Goal: Navigation & Orientation: Find specific page/section

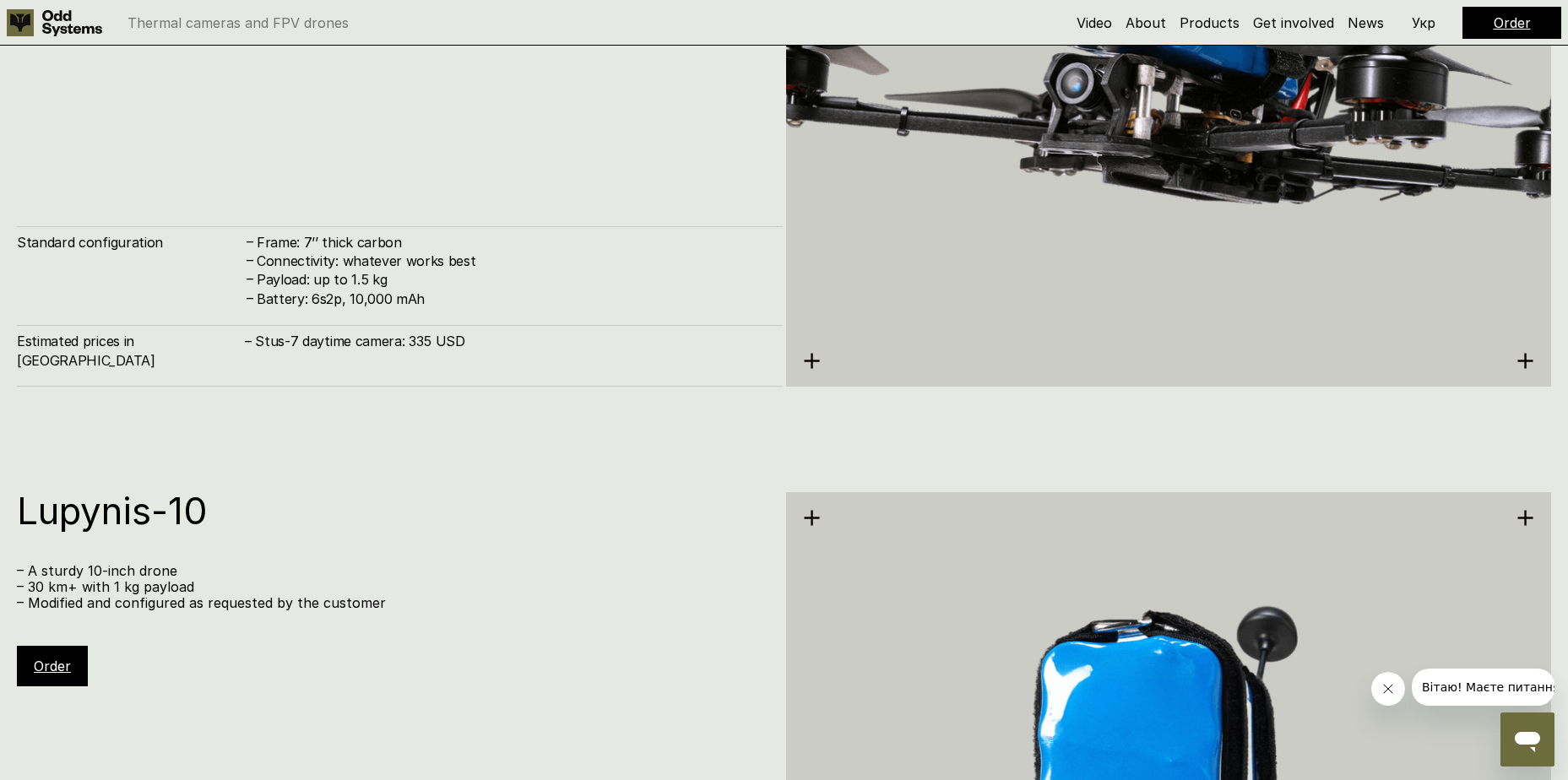
scroll to position [4894, 0]
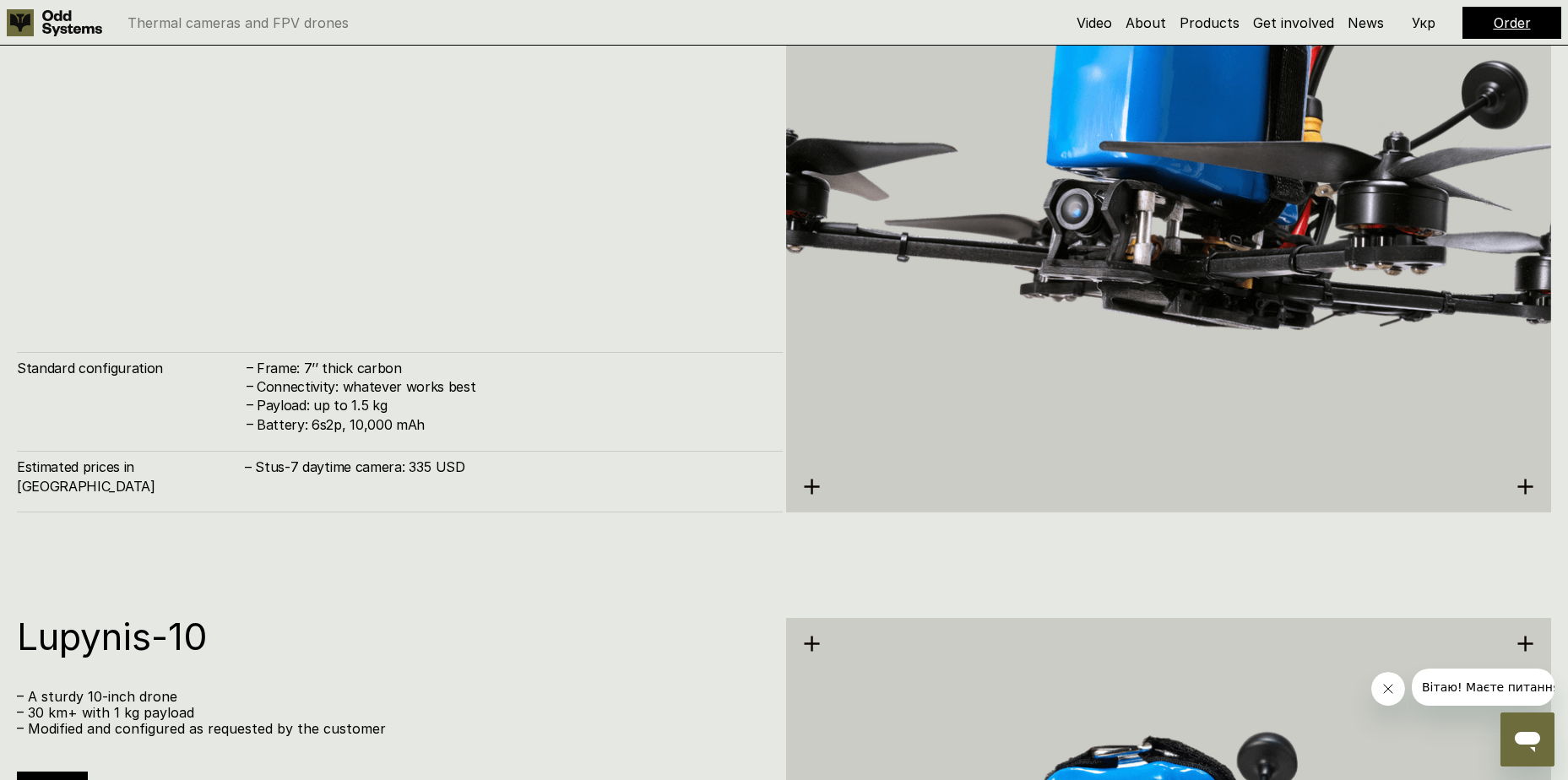
drag, startPoint x: 1165, startPoint y: 152, endPoint x: 1200, endPoint y: 127, distance: 43.0
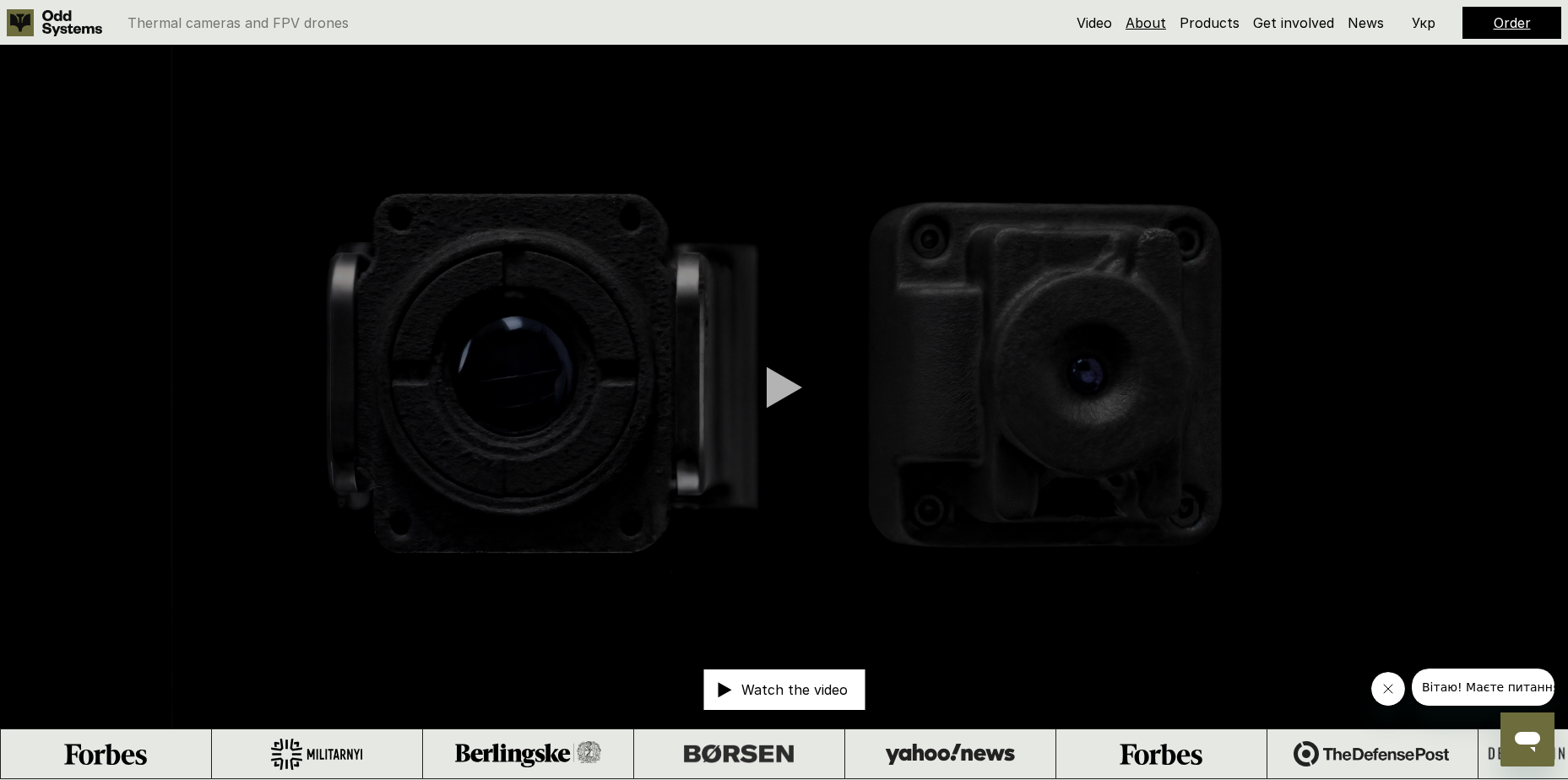
click at [1145, 15] on link "About" at bounding box center [1146, 22] width 41 height 17
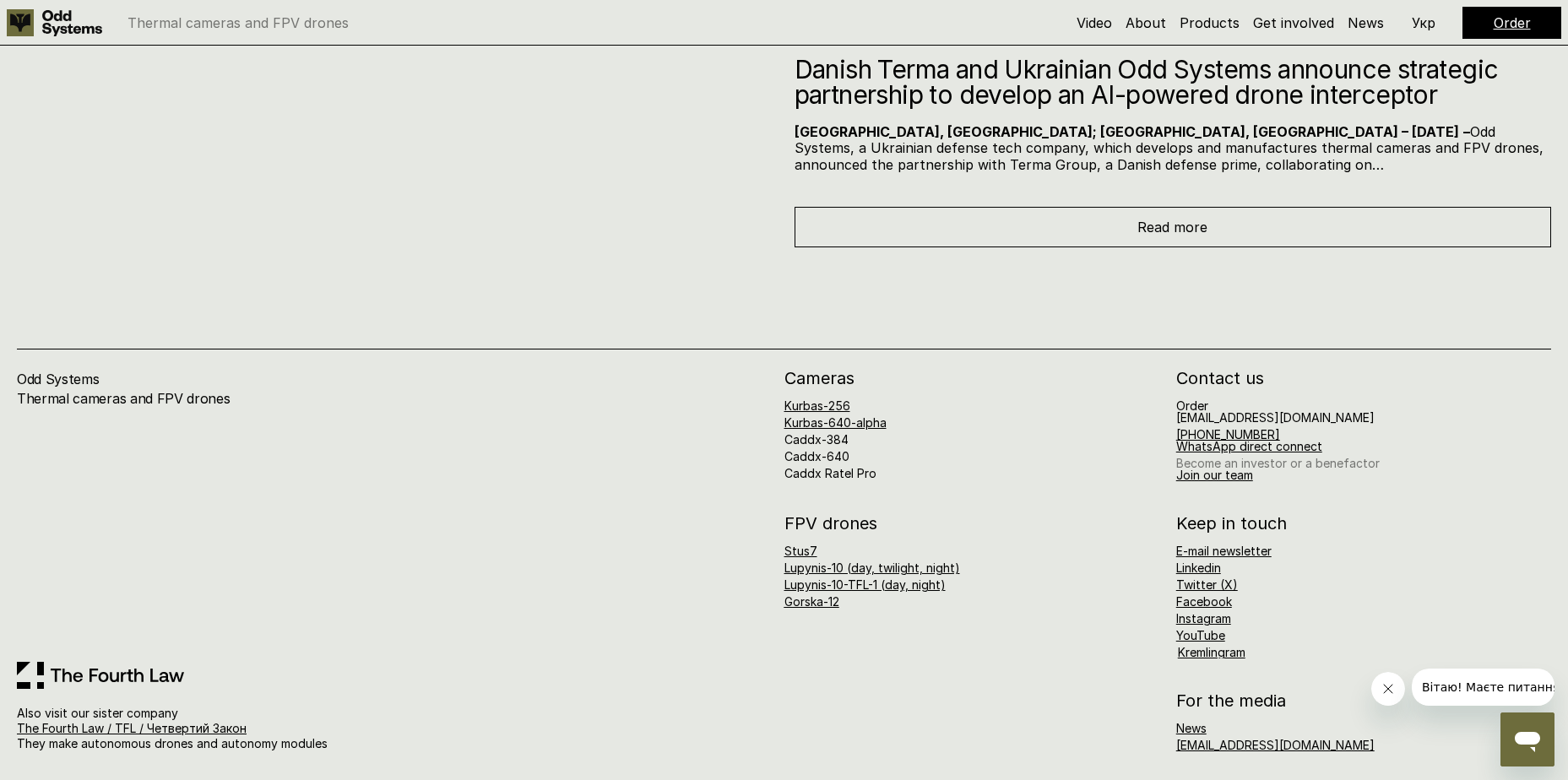
scroll to position [9244, 0]
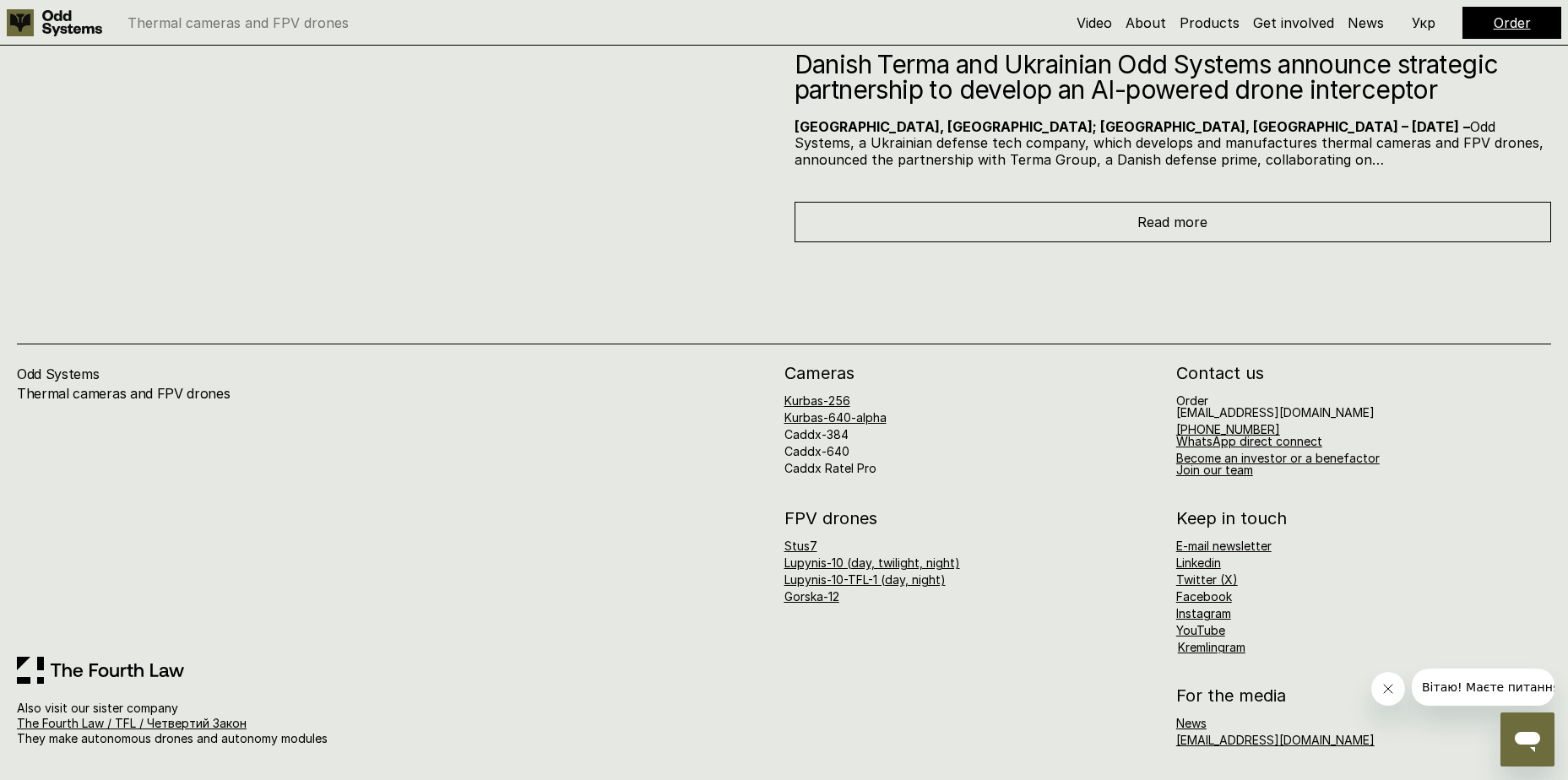
click at [1174, 561] on div "FPV drones Stus7 Lupynis-10 (day, twilight, night) Lupynis-10-TFL-1 (day, night…" at bounding box center [1167, 581] width 767 height 143
click at [1197, 568] on link "Linkedin" at bounding box center [1198, 562] width 44 height 14
